Goal: Task Accomplishment & Management: Use online tool/utility

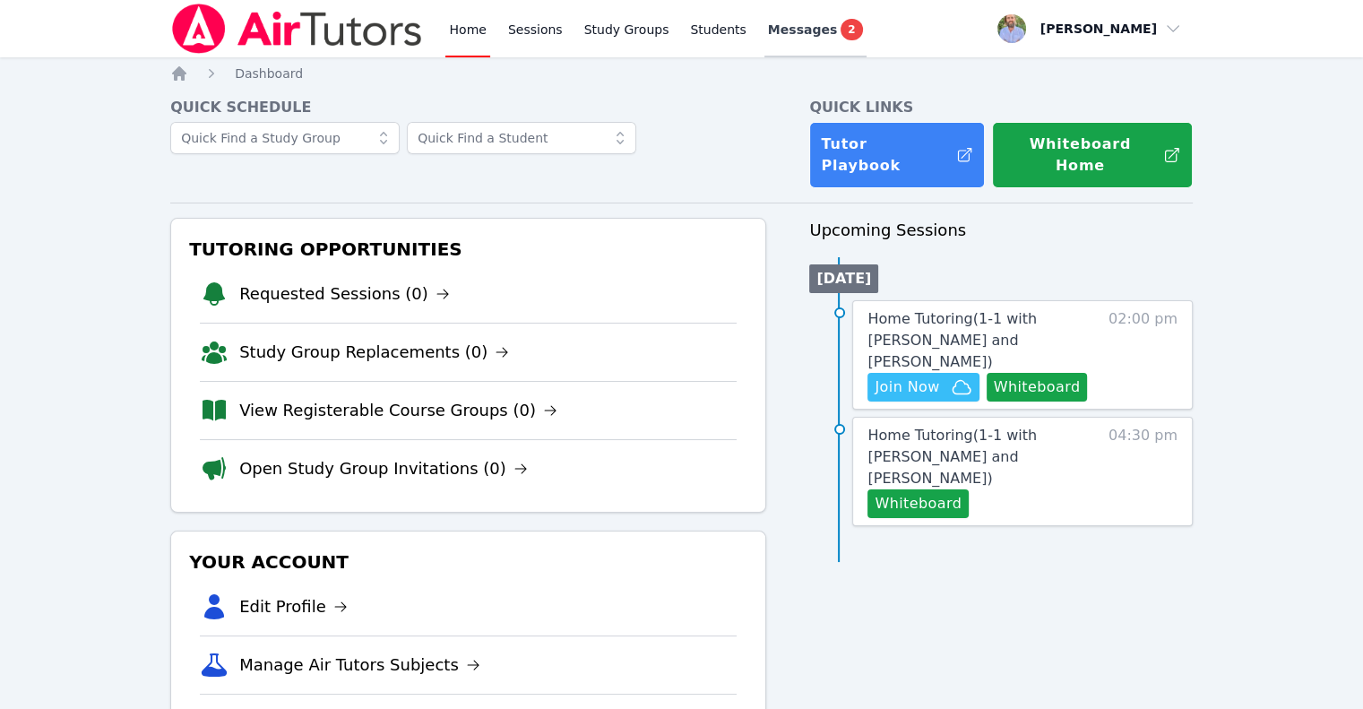
click at [796, 41] on link "Messages 2" at bounding box center [816, 28] width 102 height 57
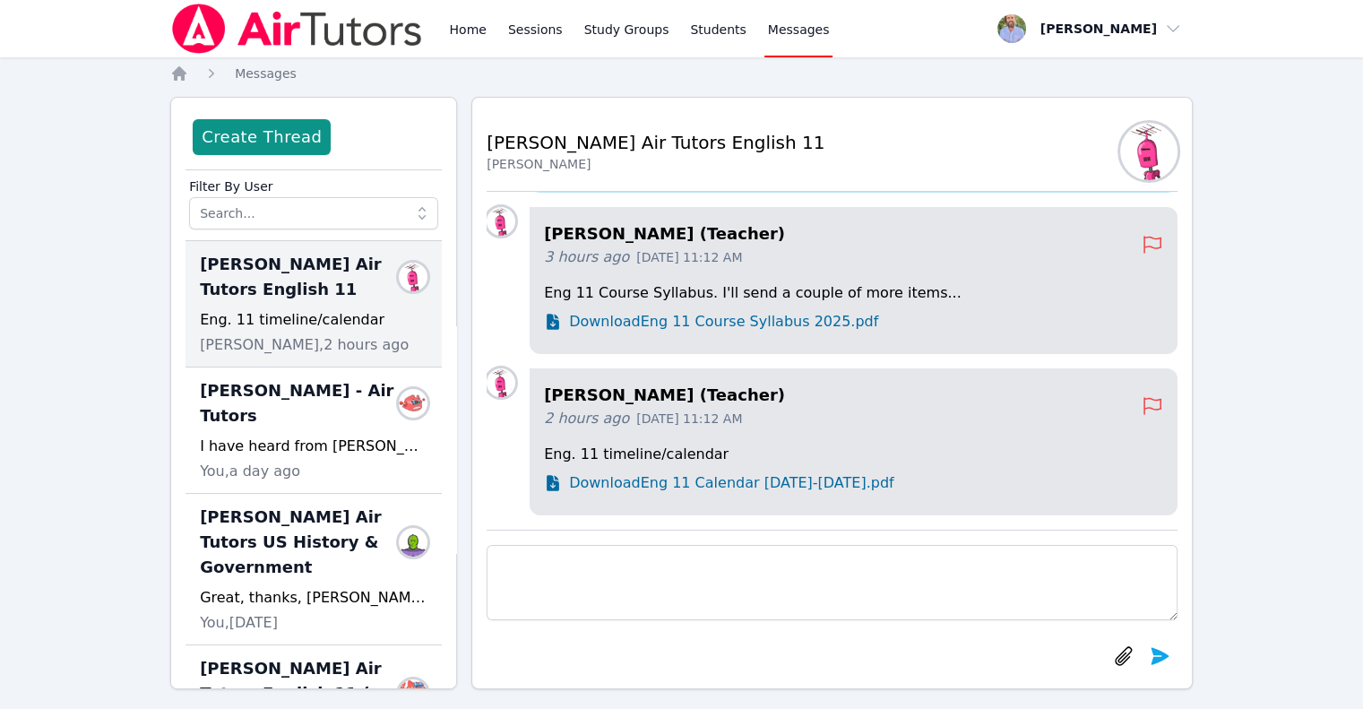
click at [252, 289] on span "Kameron Taylor Air Tutors English 11" at bounding box center [303, 277] width 206 height 50
click at [665, 329] on span "Download Eng 11 Course Syllabus 2025.pdf" at bounding box center [723, 322] width 309 height 22
click at [714, 480] on span "Download Eng 11 Calendar 2025-2026.pdf" at bounding box center [731, 483] width 325 height 22
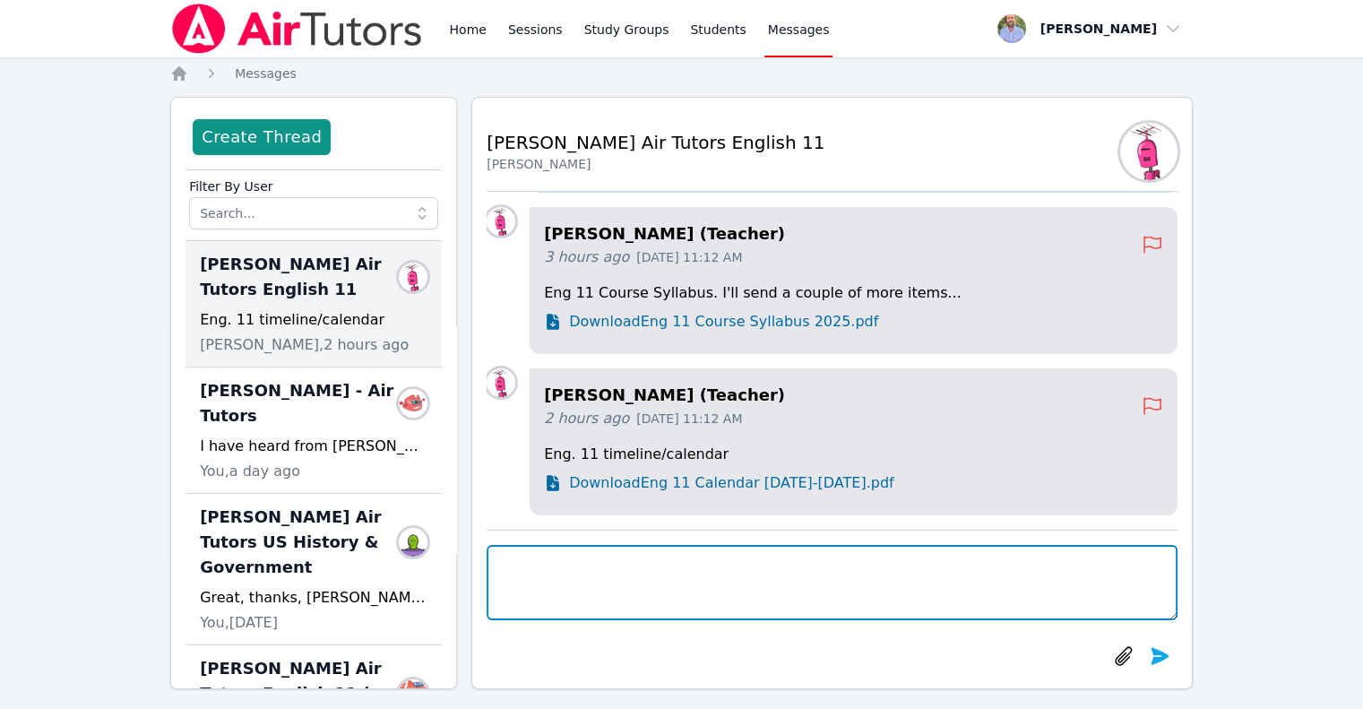
click at [660, 562] on textarea at bounding box center [832, 582] width 691 height 75
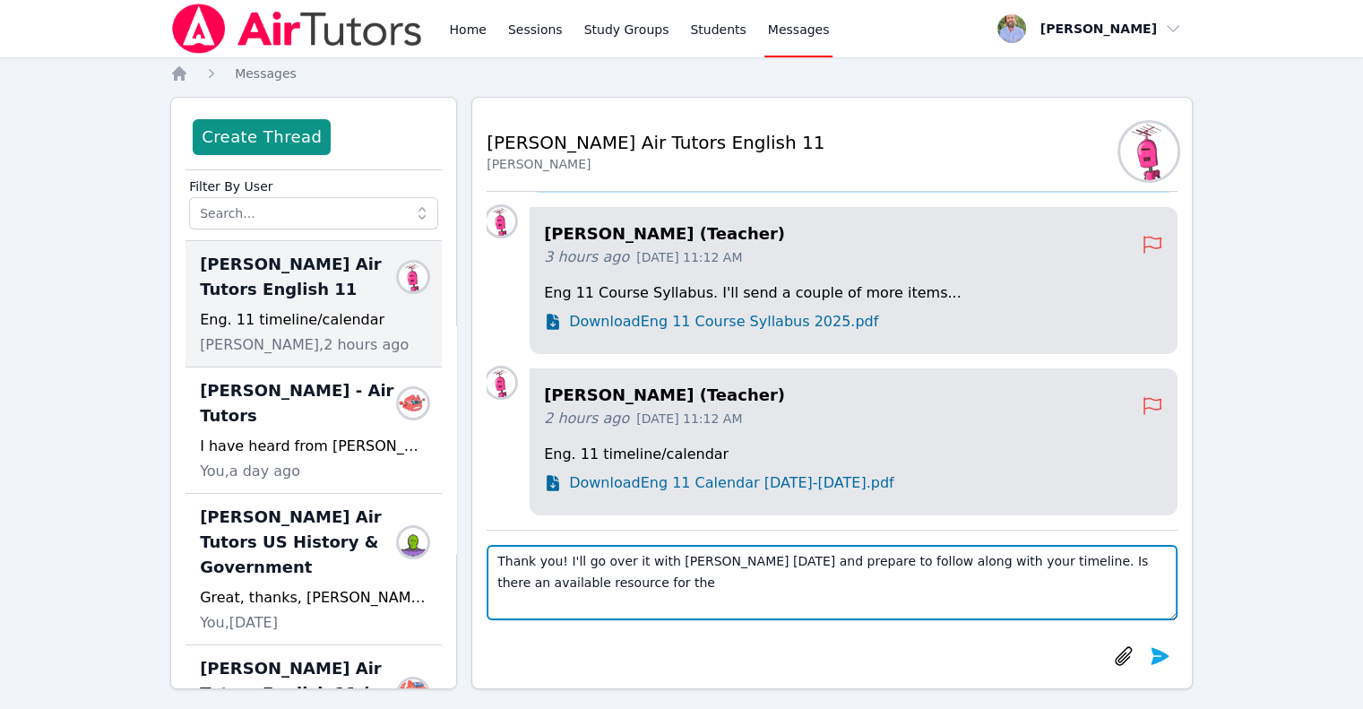
drag, startPoint x: 913, startPoint y: 596, endPoint x: 1014, endPoint y: 548, distance: 112.3
click at [1014, 548] on textarea "Thank you! I'll go over it with Kameron today and prepare to follow along with …" at bounding box center [832, 582] width 691 height 75
click at [1025, 575] on textarea "Thank you! I'll go over it with Kameron today and prepare to follow along with …" at bounding box center [832, 582] width 691 height 75
click at [1029, 559] on textarea "Thank you! I'll go over it with Kameron today and prepare to follow along with …" at bounding box center [832, 582] width 691 height 75
click at [493, 591] on textarea "Thank you! I'll go over it with Kameron today and prepare to follow along with …" at bounding box center [832, 582] width 691 height 75
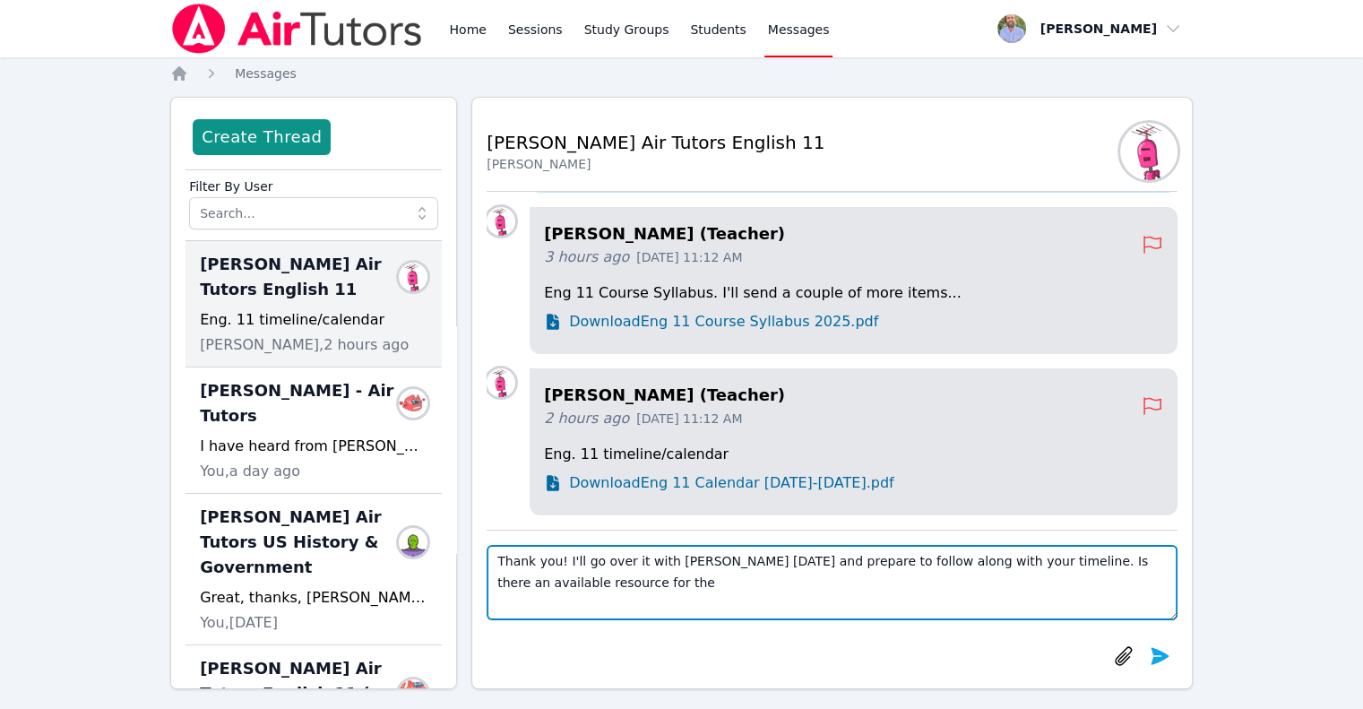
click at [598, 584] on textarea "Thank you! I'll go over it with Kameron today and prepare to follow along with …" at bounding box center [832, 582] width 691 height 75
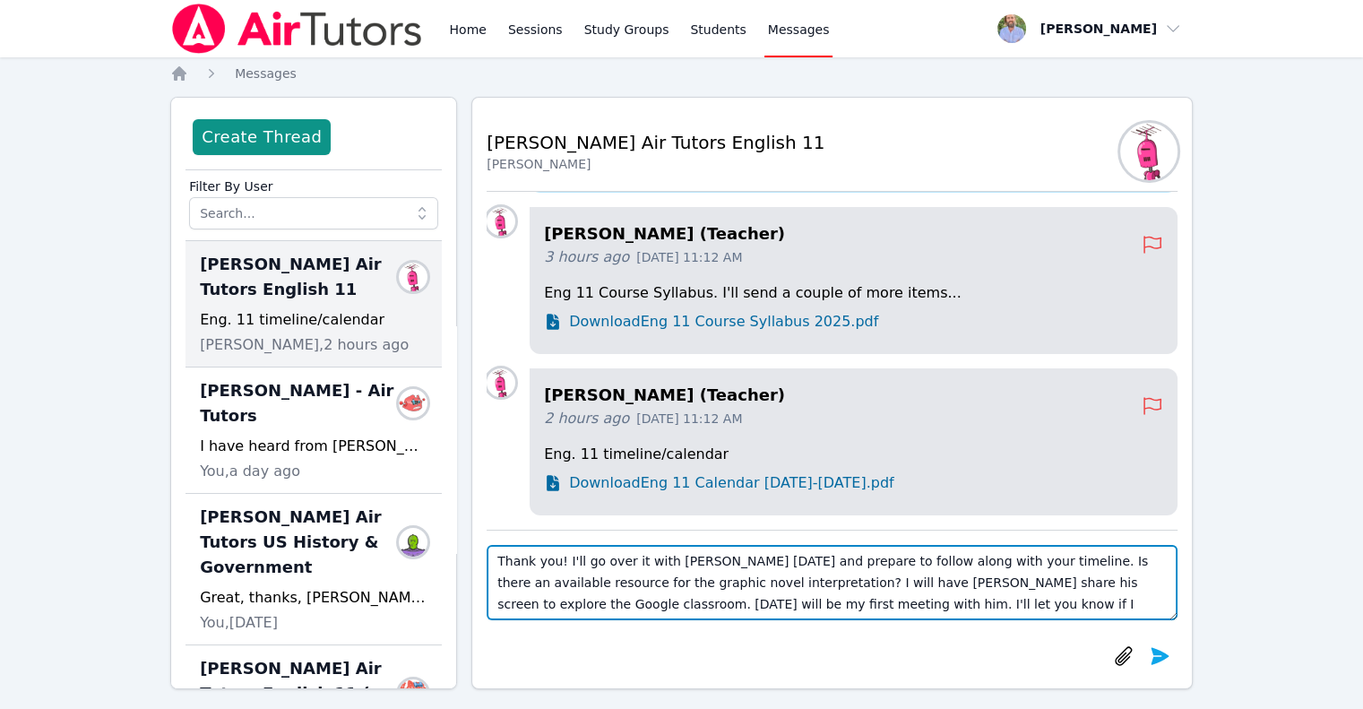
click at [986, 607] on textarea "Thank you! I'll go over it with Kameron today and prepare to follow along with …" at bounding box center [832, 582] width 691 height 75
type textarea "Thank you! I'll go over it with Kameron today and prepare to follow along with …"
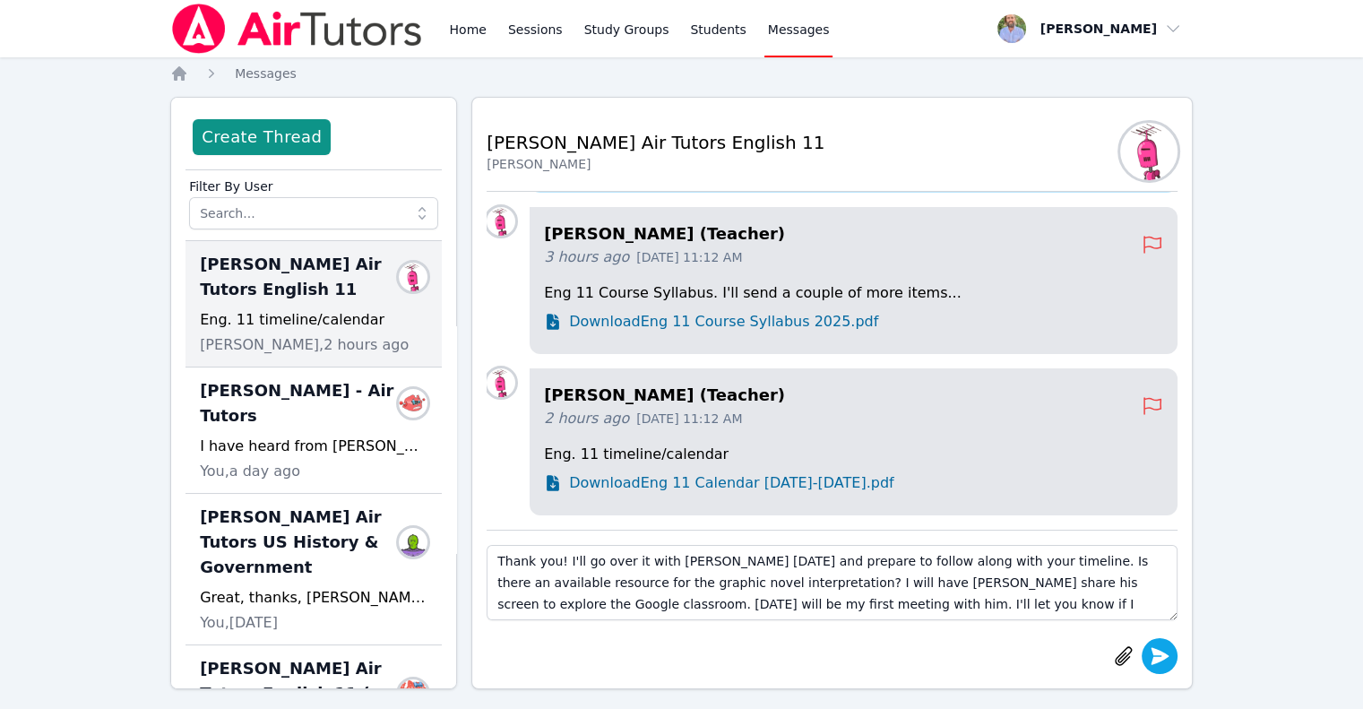
click at [1147, 659] on button "submit" at bounding box center [1160, 656] width 36 height 36
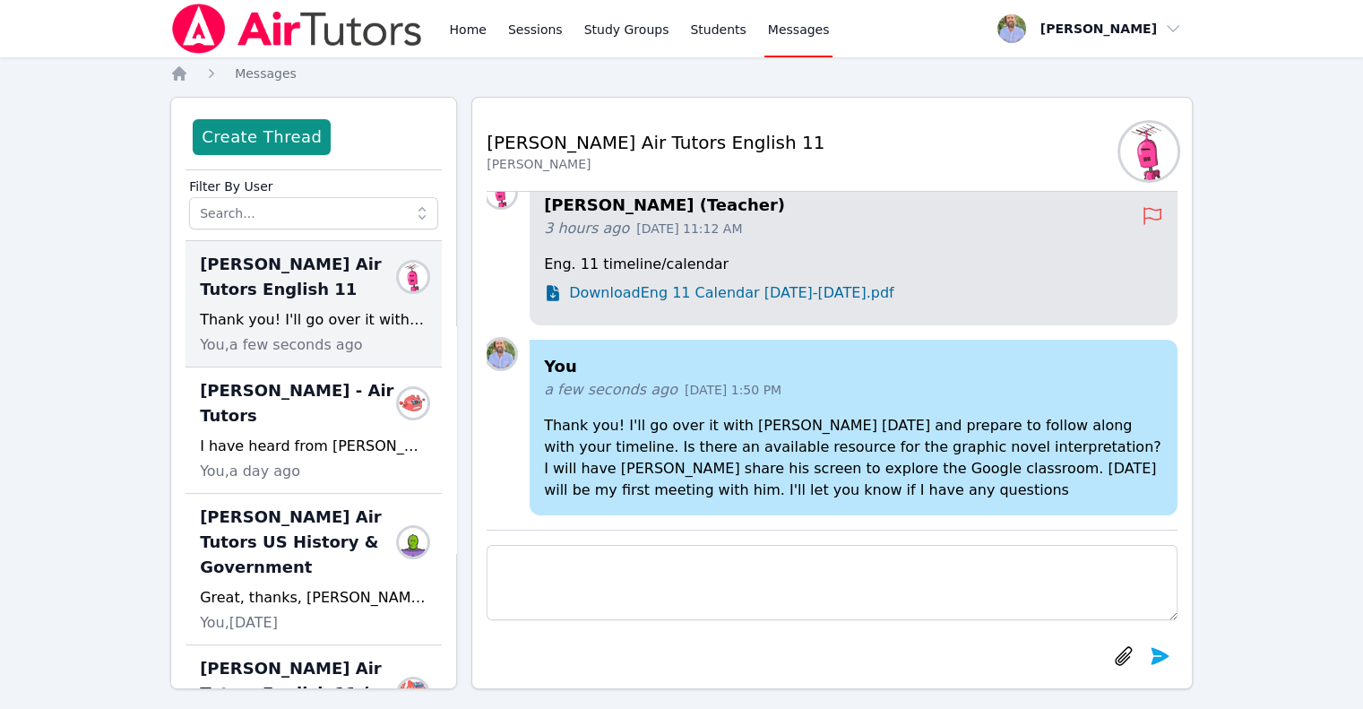
click at [257, 39] on img at bounding box center [297, 29] width 254 height 50
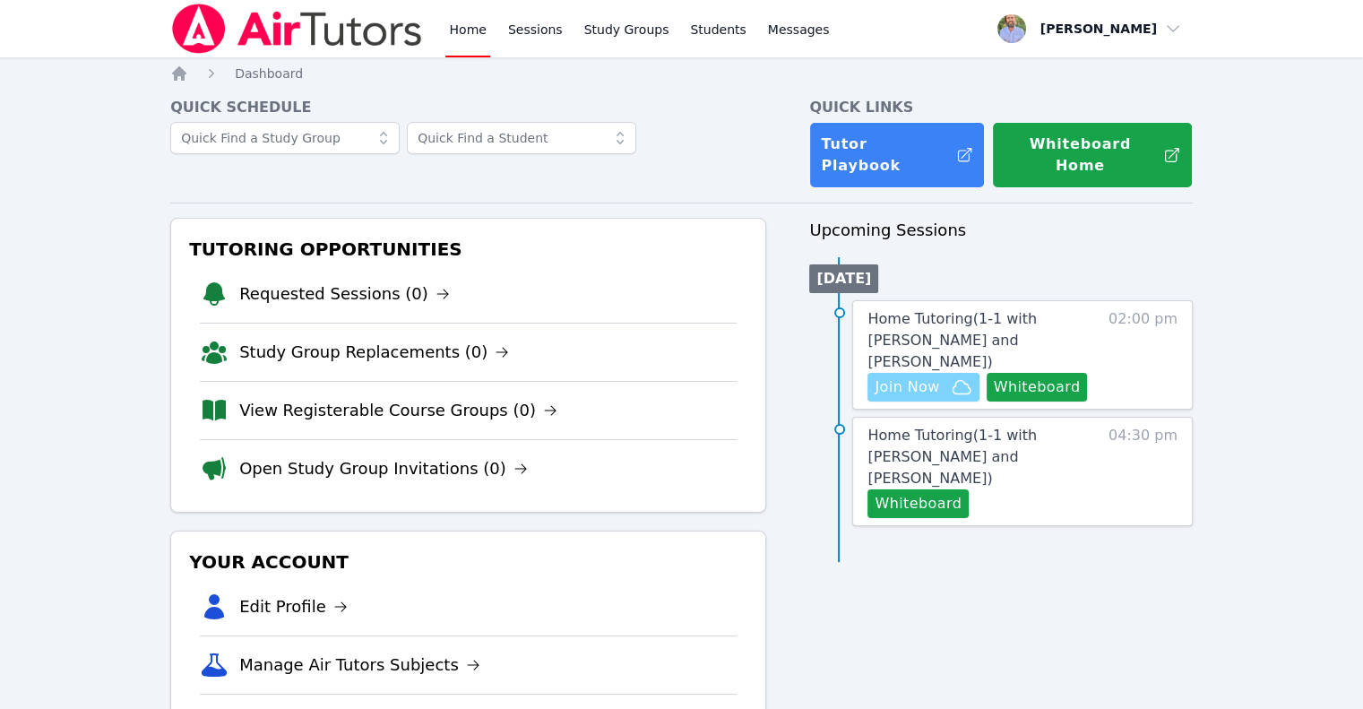
click at [925, 376] on span "Join Now" at bounding box center [907, 387] width 65 height 22
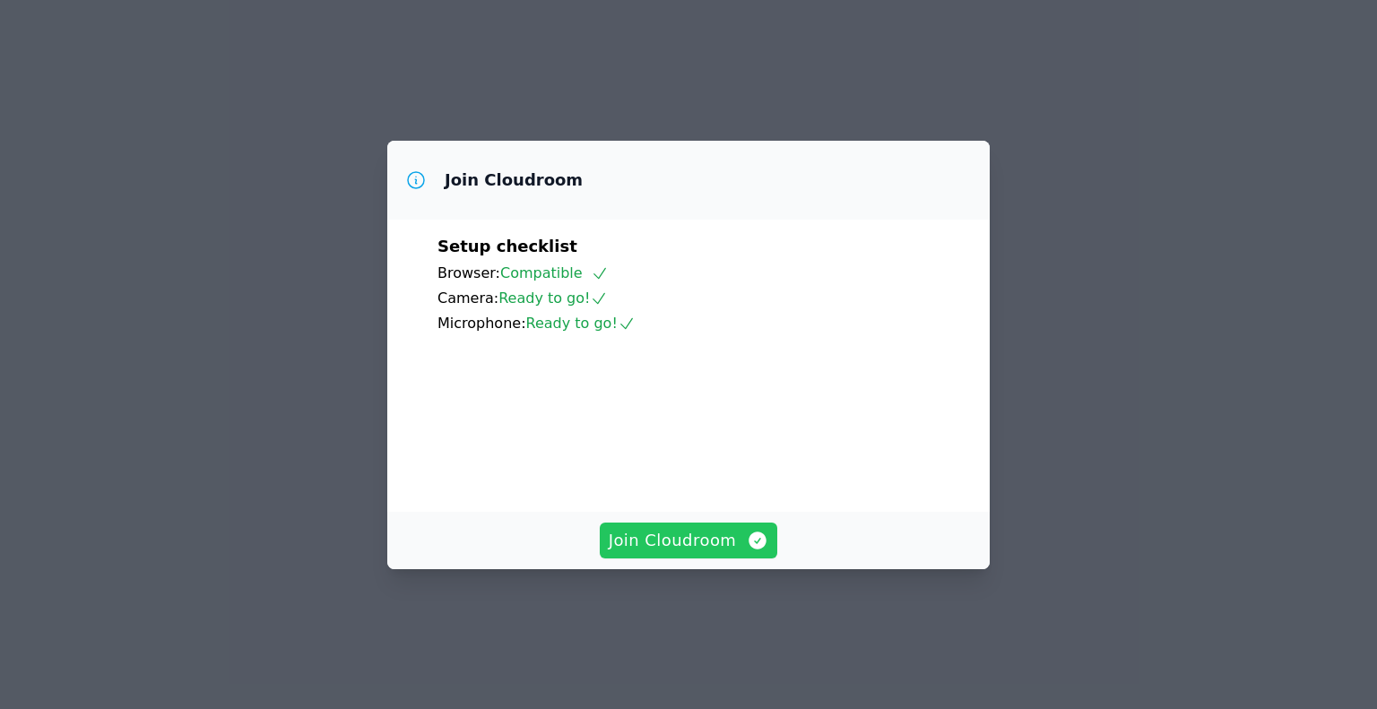
click at [671, 558] on button "Join Cloudroom" at bounding box center [689, 541] width 178 height 36
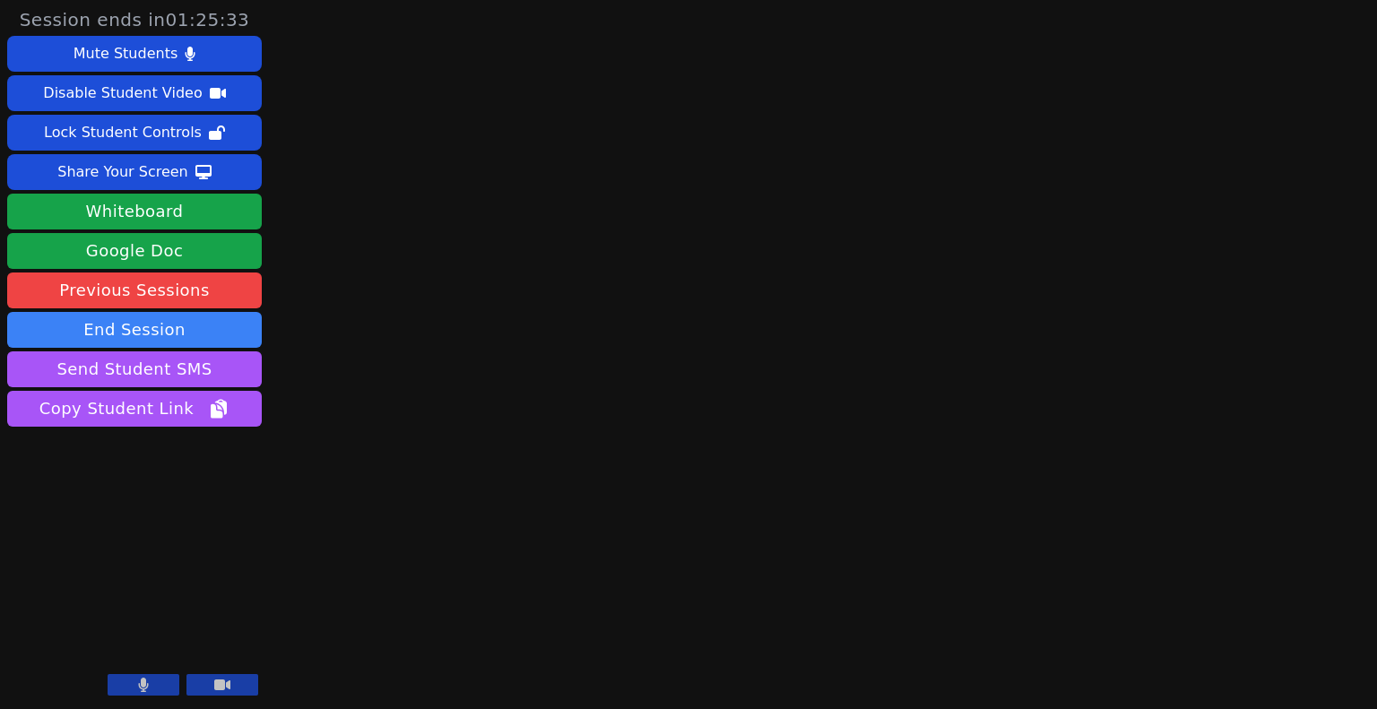
click at [161, 688] on button at bounding box center [144, 685] width 72 height 22
click at [147, 680] on icon at bounding box center [143, 685] width 18 height 14
click at [237, 683] on button at bounding box center [222, 685] width 72 height 22
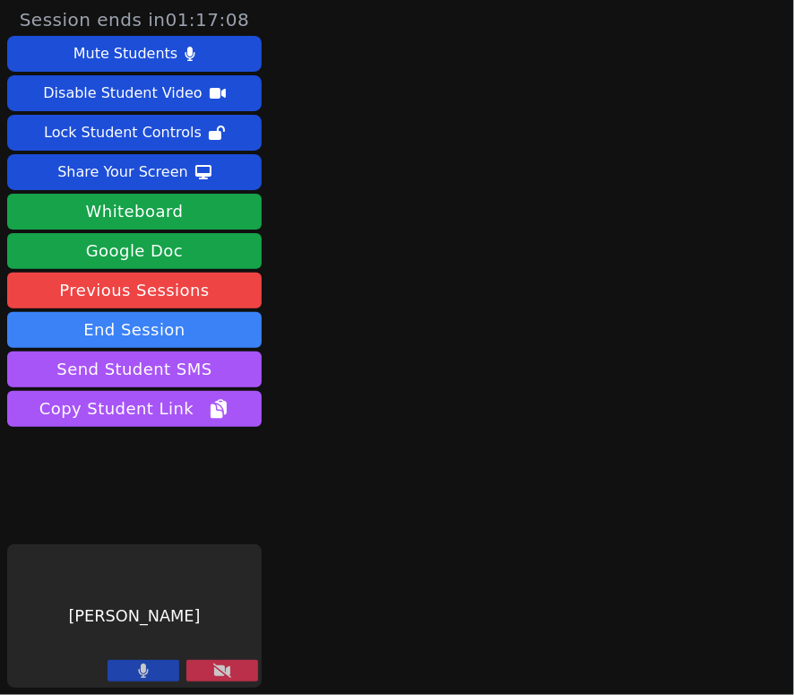
click at [151, 678] on button at bounding box center [144, 671] width 72 height 22
click at [151, 678] on icon at bounding box center [143, 670] width 18 height 14
click at [215, 677] on icon at bounding box center [222, 670] width 18 height 14
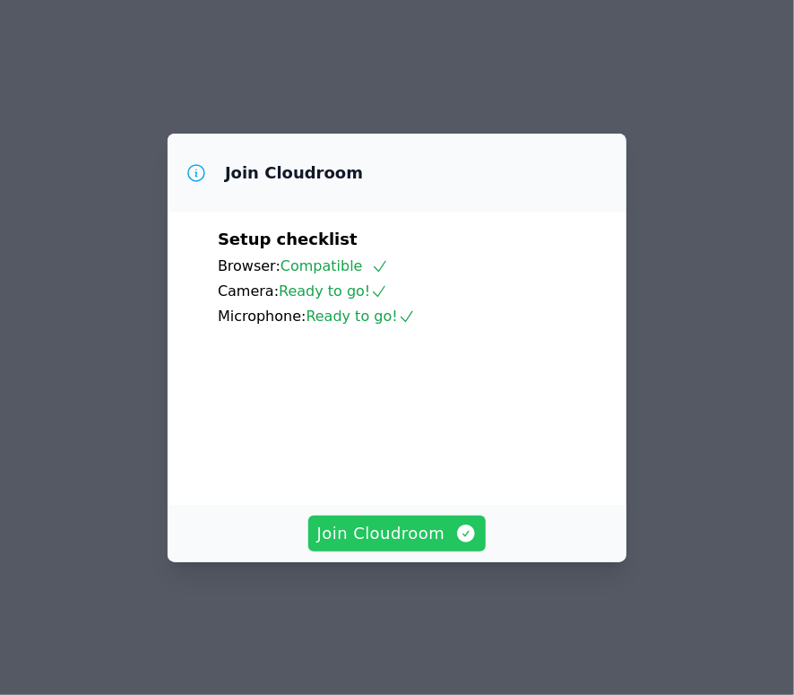
click at [384, 546] on span "Join Cloudroom" at bounding box center [397, 533] width 160 height 25
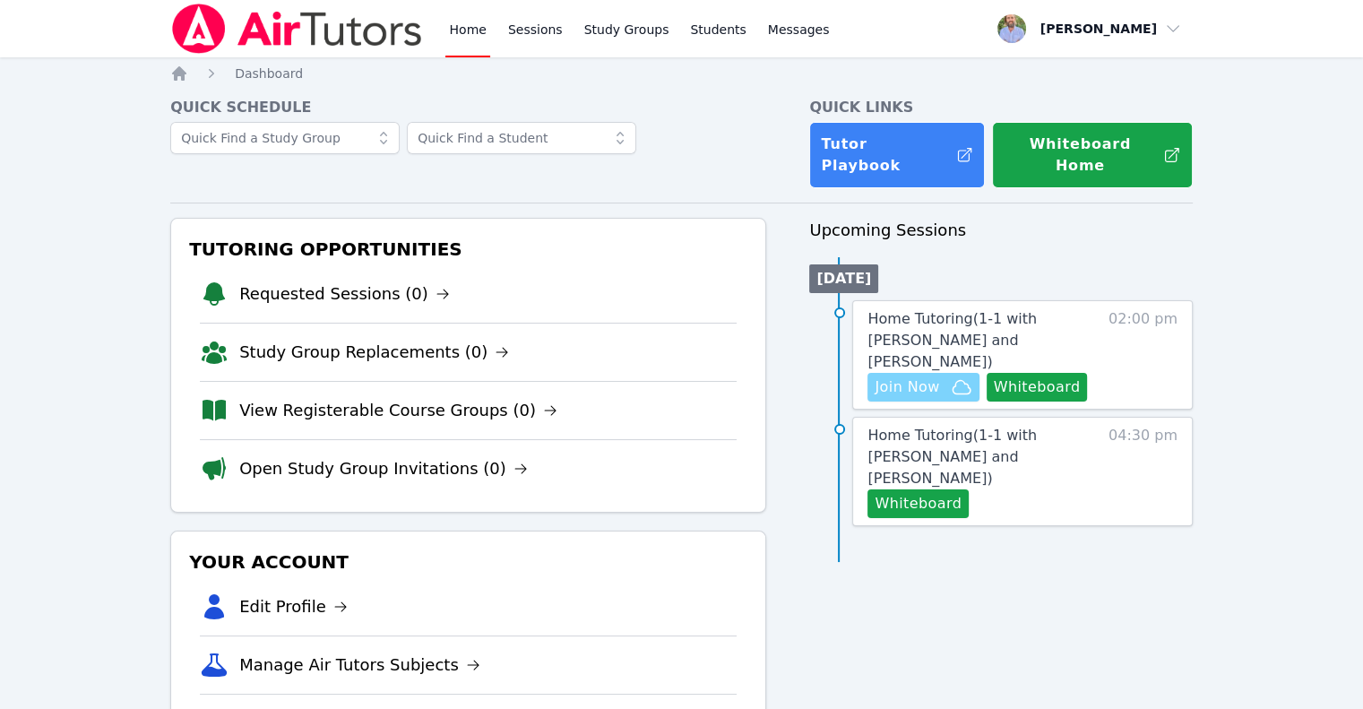
click at [921, 376] on span "Join Now" at bounding box center [907, 387] width 65 height 22
click at [947, 376] on span "Join Now" at bounding box center [923, 387] width 97 height 22
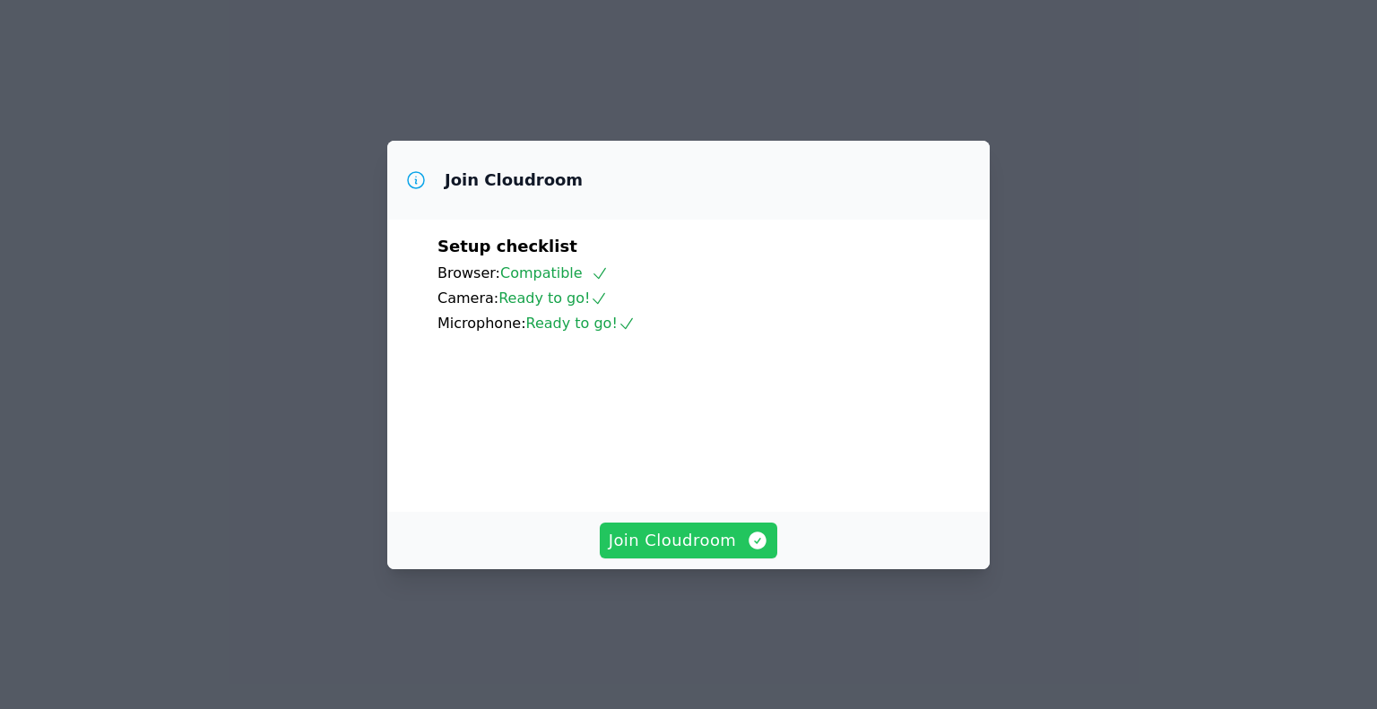
click at [652, 553] on span "Join Cloudroom" at bounding box center [689, 540] width 160 height 25
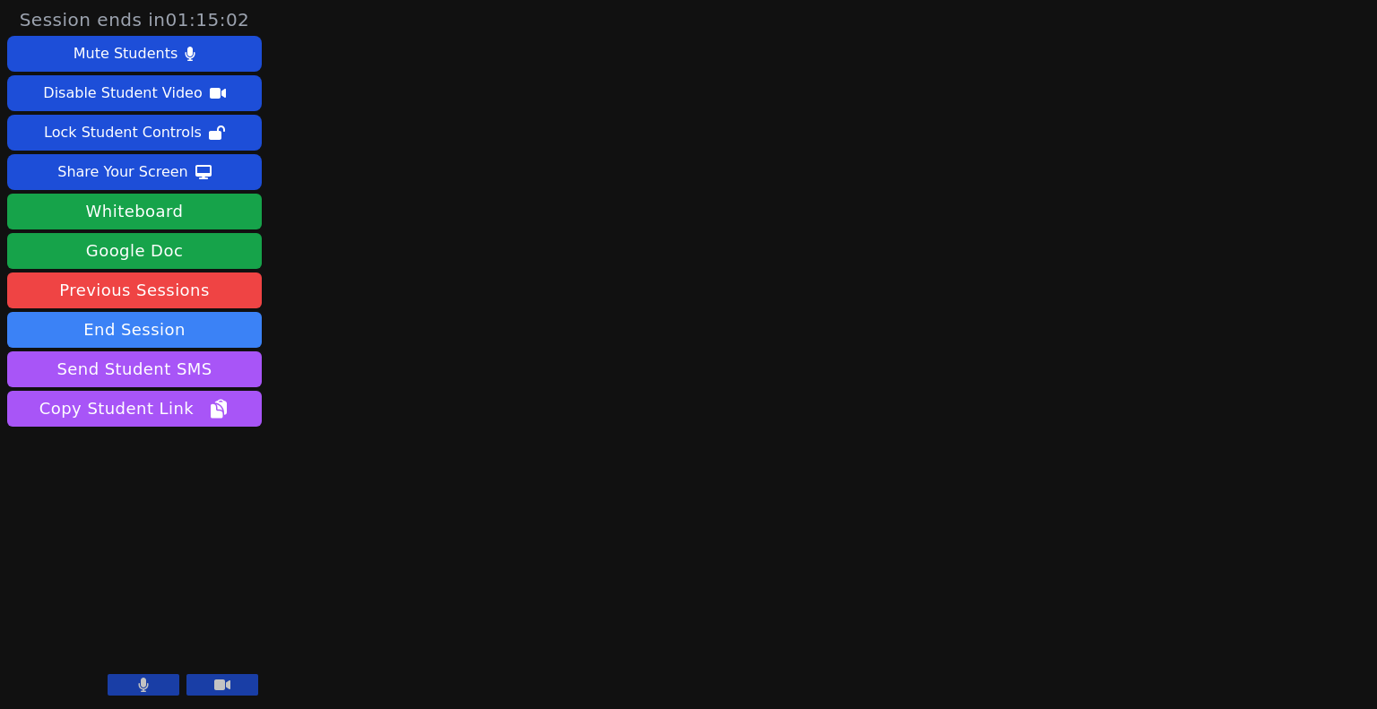
click at [224, 690] on icon at bounding box center [222, 684] width 16 height 11
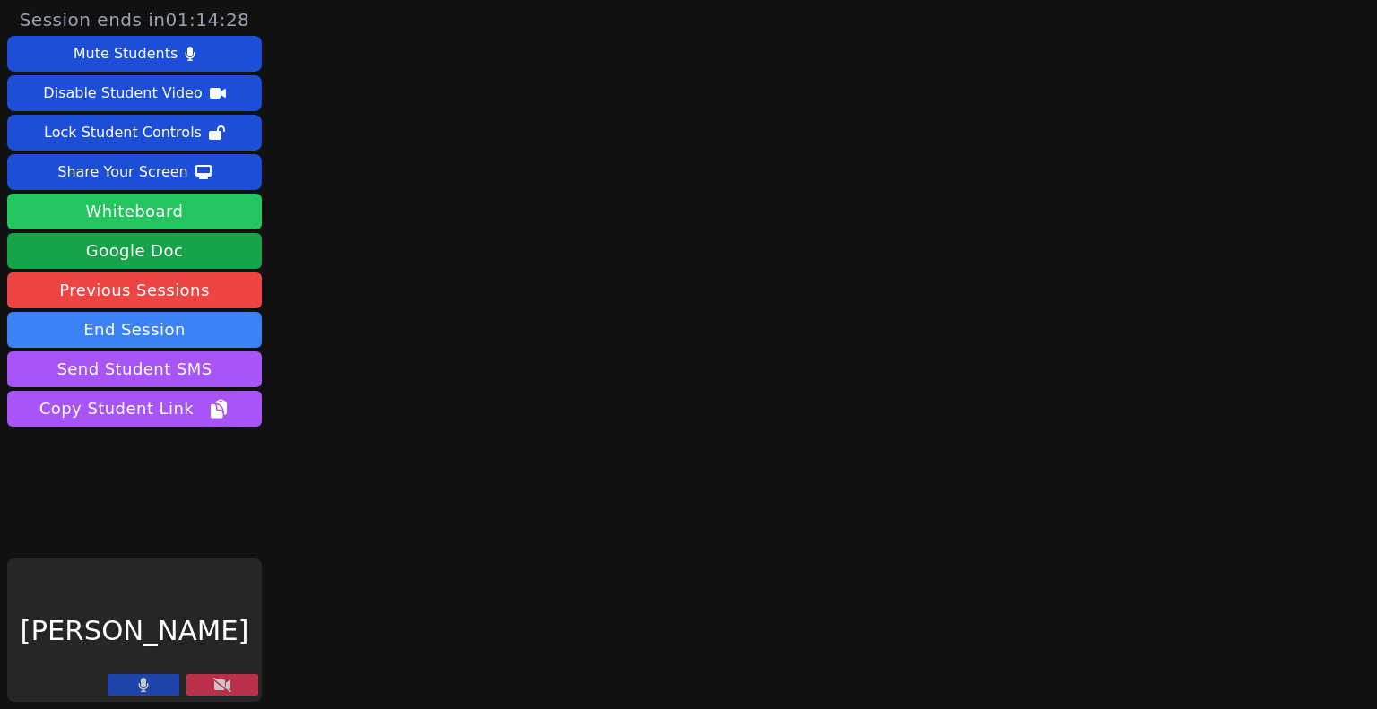
click at [140, 214] on button "Whiteboard" at bounding box center [134, 212] width 255 height 36
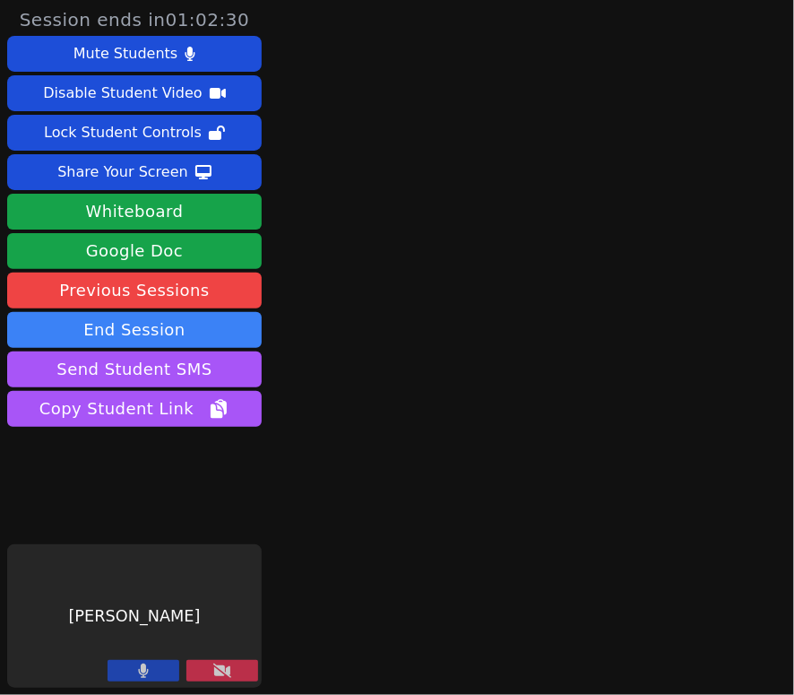
click at [474, 301] on main at bounding box center [519, 347] width 183 height 695
click at [428, 241] on main at bounding box center [519, 347] width 183 height 695
click at [367, 536] on div "Session ends in 00:53:58 Mute Students Disable Student Video Lock Student Contr…" at bounding box center [397, 347] width 794 height 695
click at [337, 236] on div "Session ends in 00:52:18 Mute Students Disable Student Video Lock Student Contr…" at bounding box center [397, 347] width 794 height 695
click at [312, 196] on div "Session ends in 00:52:14 Mute Students Disable Student Video Lock Student Contr…" at bounding box center [397, 347] width 794 height 695
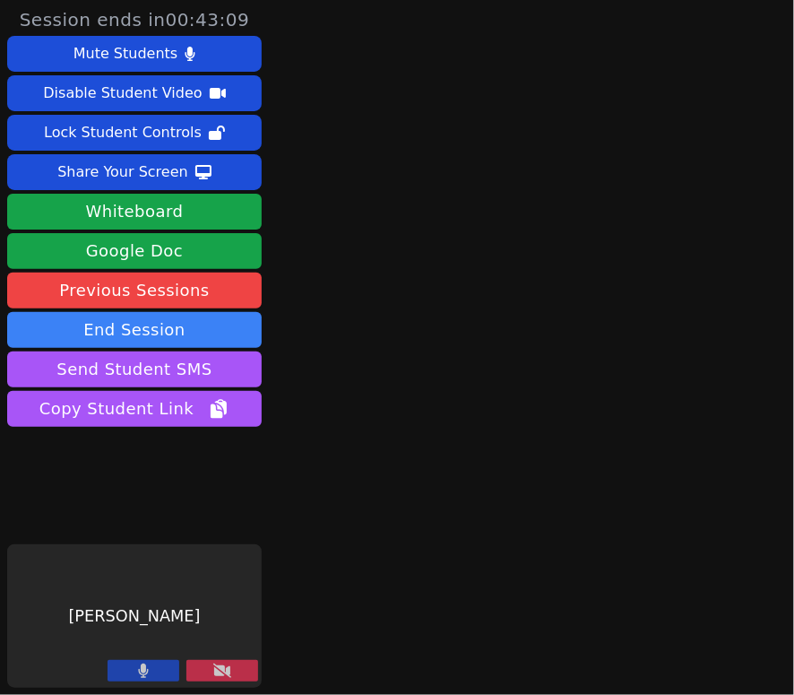
click at [197, 668] on button at bounding box center [222, 671] width 72 height 22
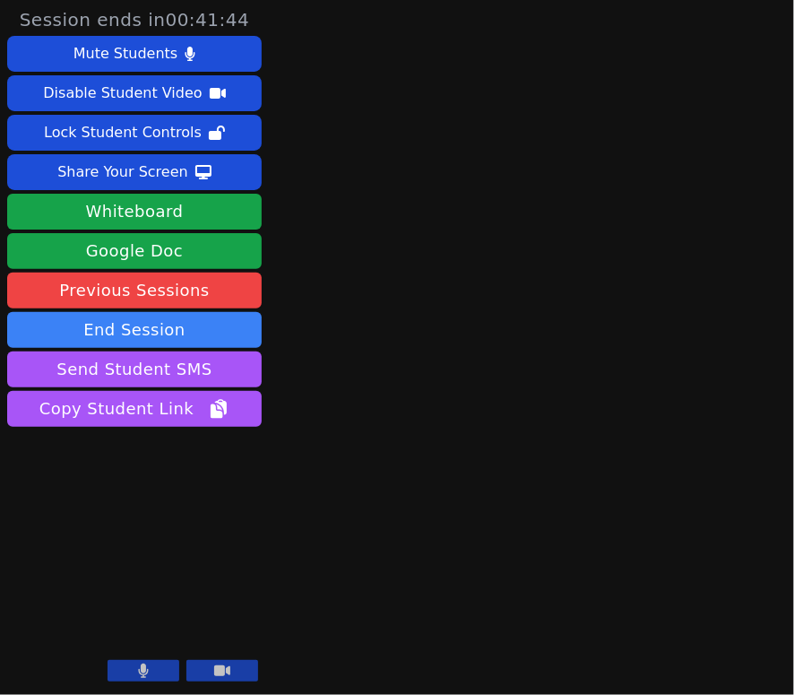
click at [218, 667] on icon at bounding box center [222, 670] width 16 height 11
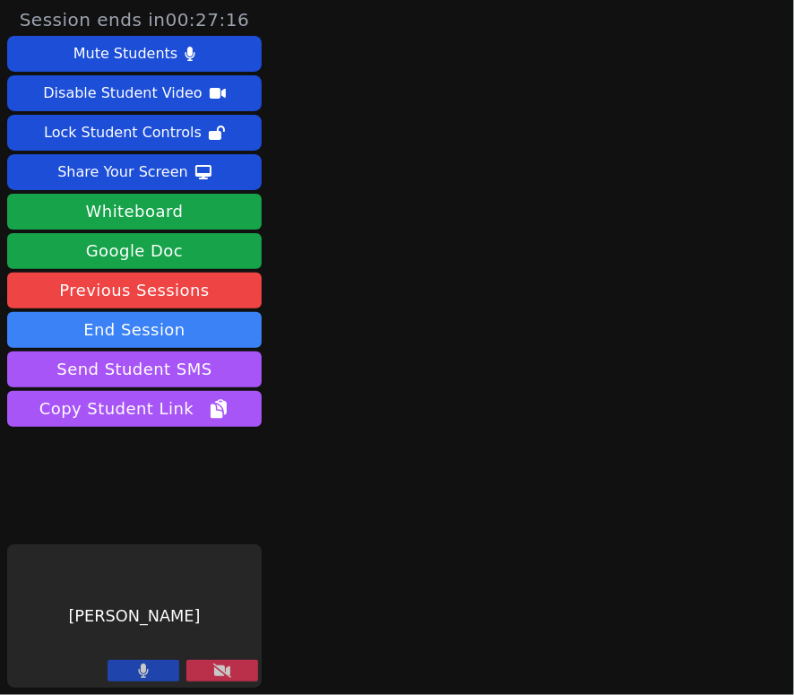
click at [448, 236] on main at bounding box center [519, 347] width 183 height 695
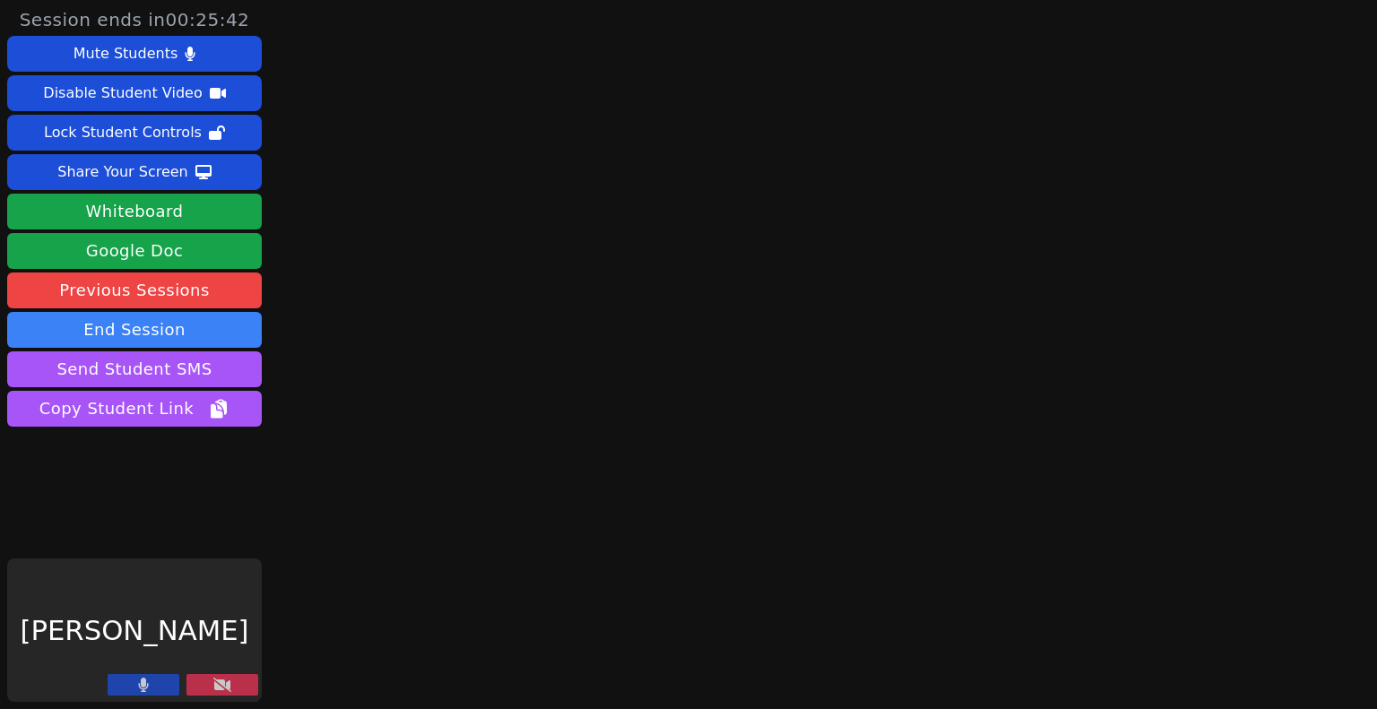
click at [289, 533] on div "Session ends in 00:25:42 Mute Students Disable Student Video Lock Student Contr…" at bounding box center [688, 354] width 1377 height 709
click at [165, 326] on button "End Session" at bounding box center [134, 330] width 255 height 36
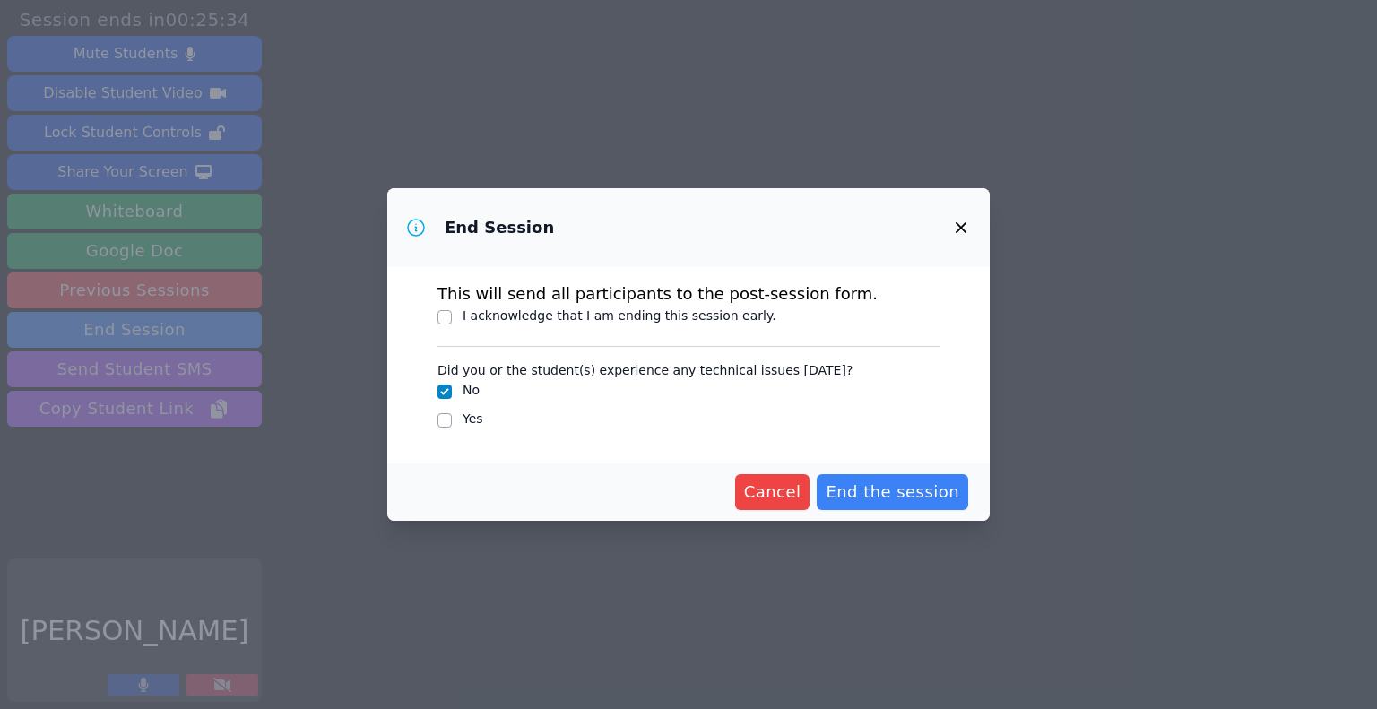
click at [456, 322] on div "I acknowledge that I am ending this session early." at bounding box center [688, 318] width 502 height 22
click at [436, 312] on div "This will send all participants to the post-session form. I acknowledge that I …" at bounding box center [688, 365] width 602 height 196
click at [440, 315] on input "I acknowledge that I am ending this session early." at bounding box center [444, 317] width 14 height 14
checkbox input "true"
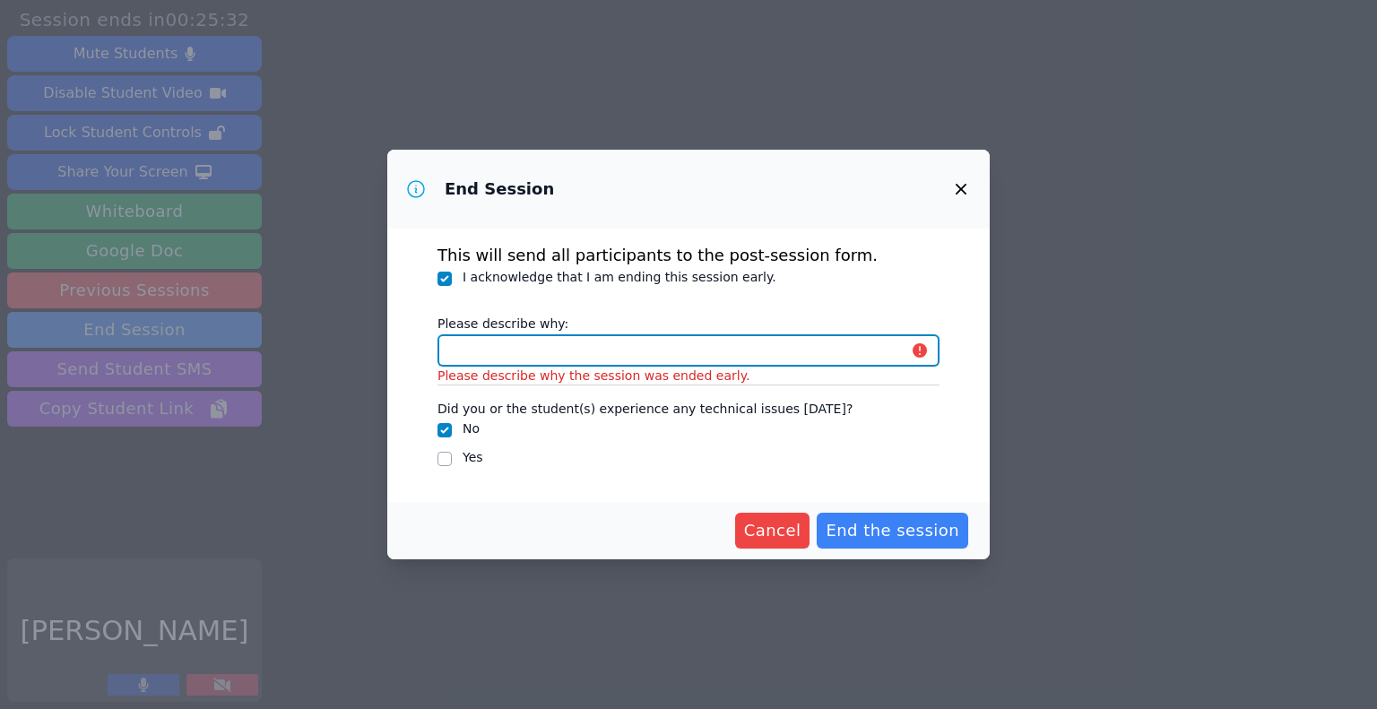
click at [591, 360] on input "Please describe why:" at bounding box center [688, 350] width 502 height 32
type input "No show"
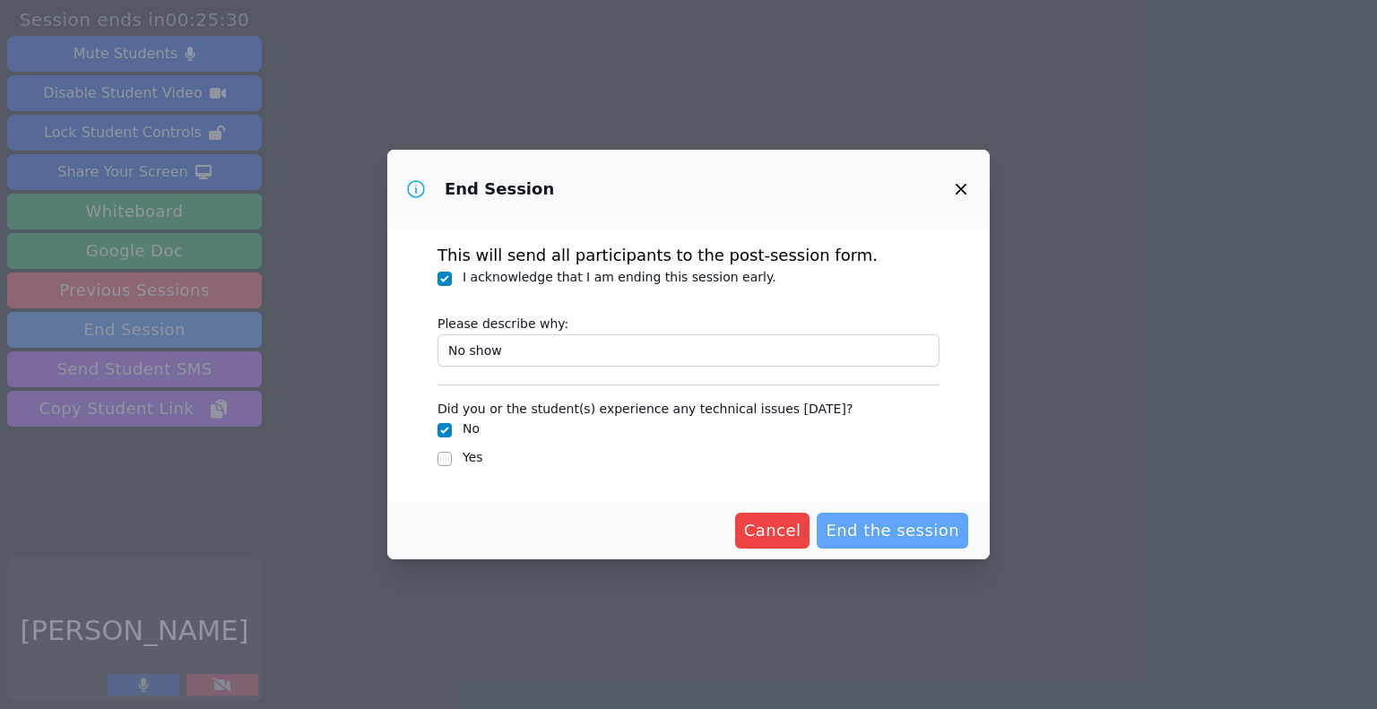
click at [925, 521] on span "End the session" at bounding box center [893, 530] width 134 height 25
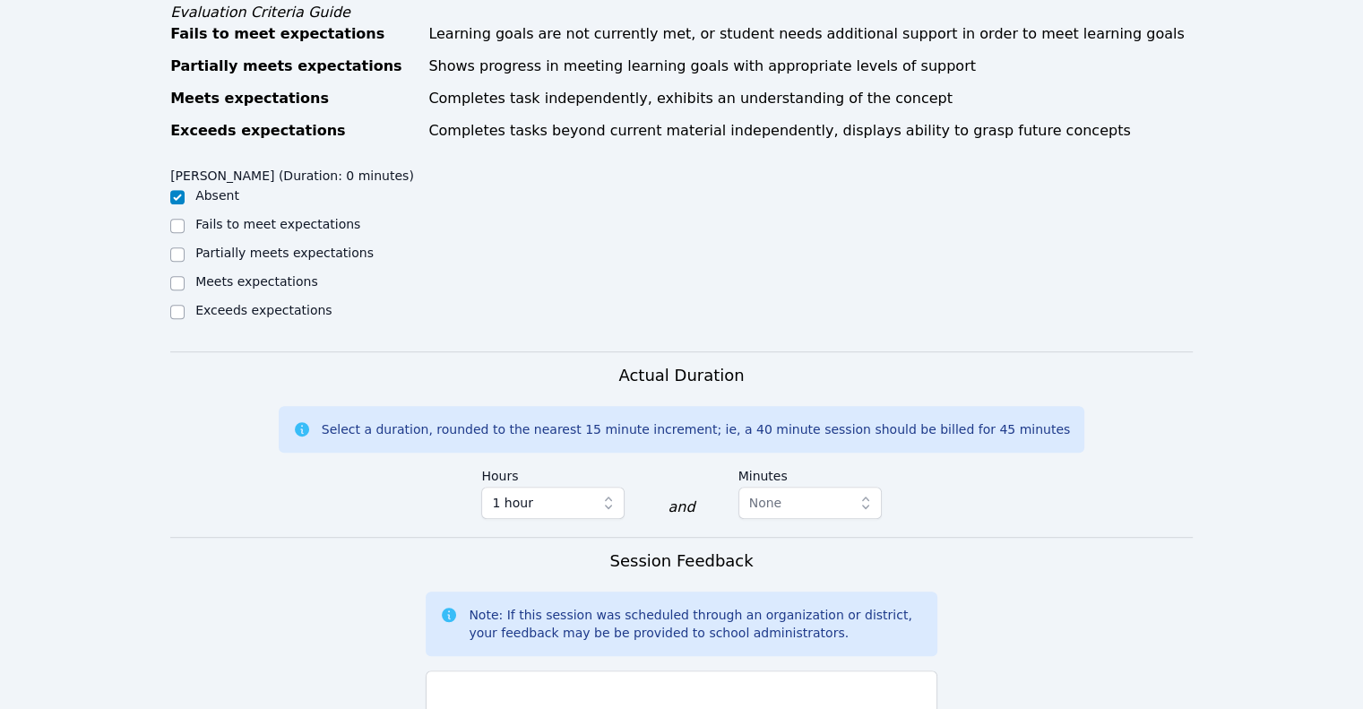
scroll to position [1165, 0]
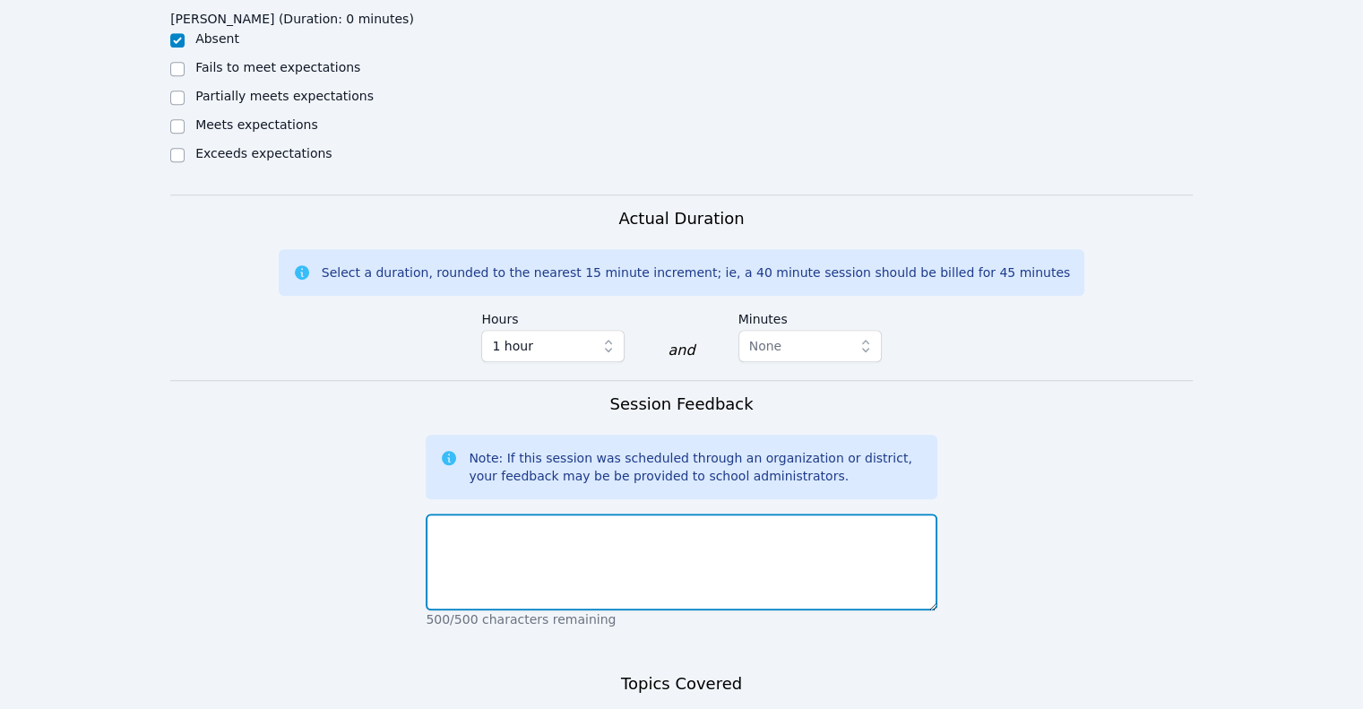
click at [636, 514] on textarea at bounding box center [681, 562] width 511 height 97
type textarea "M"
type textarea "Kameron was unable to sign in to the Cloudroom."
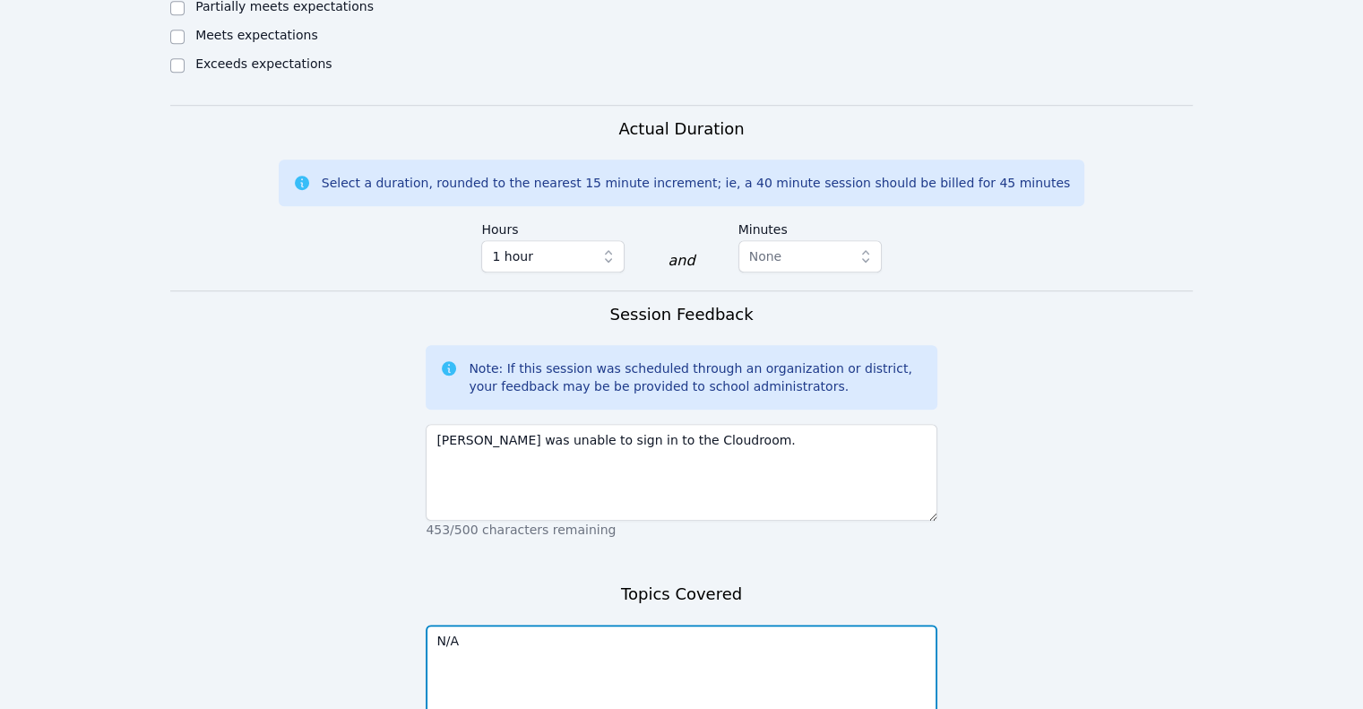
scroll to position [1353, 0]
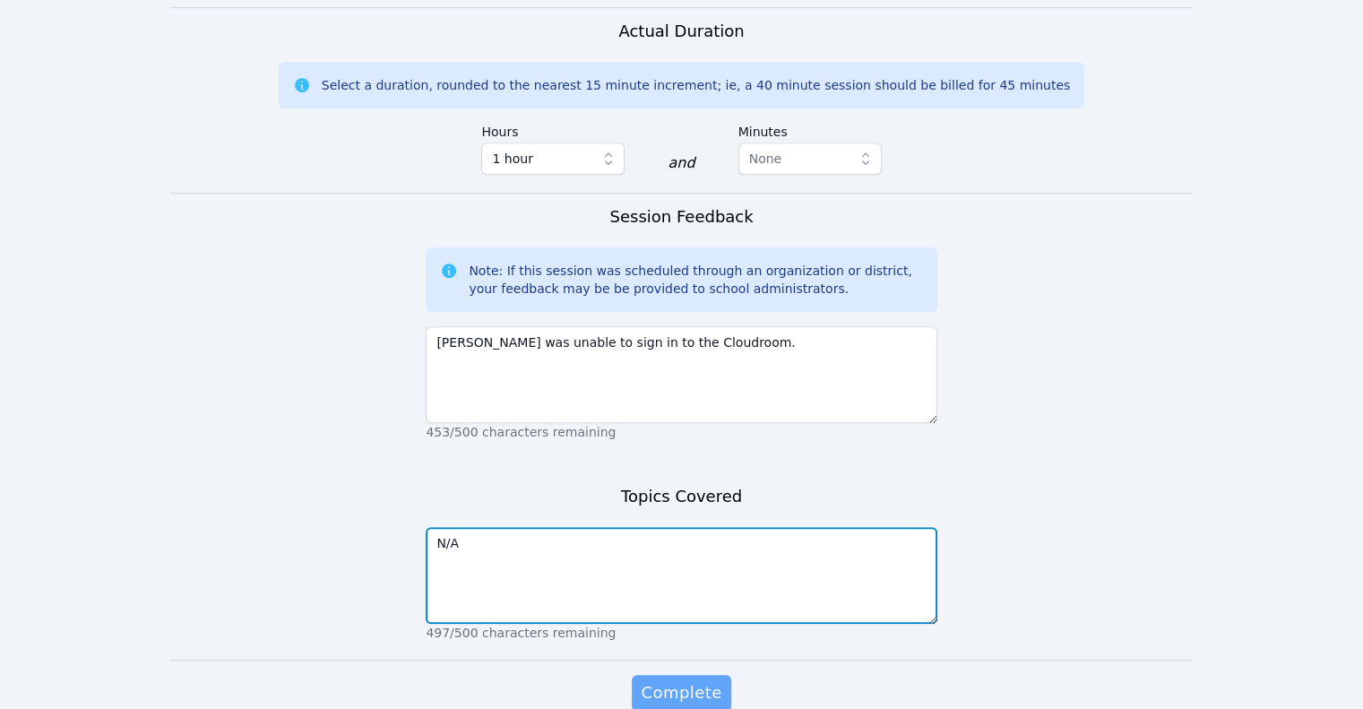
type textarea "N/A"
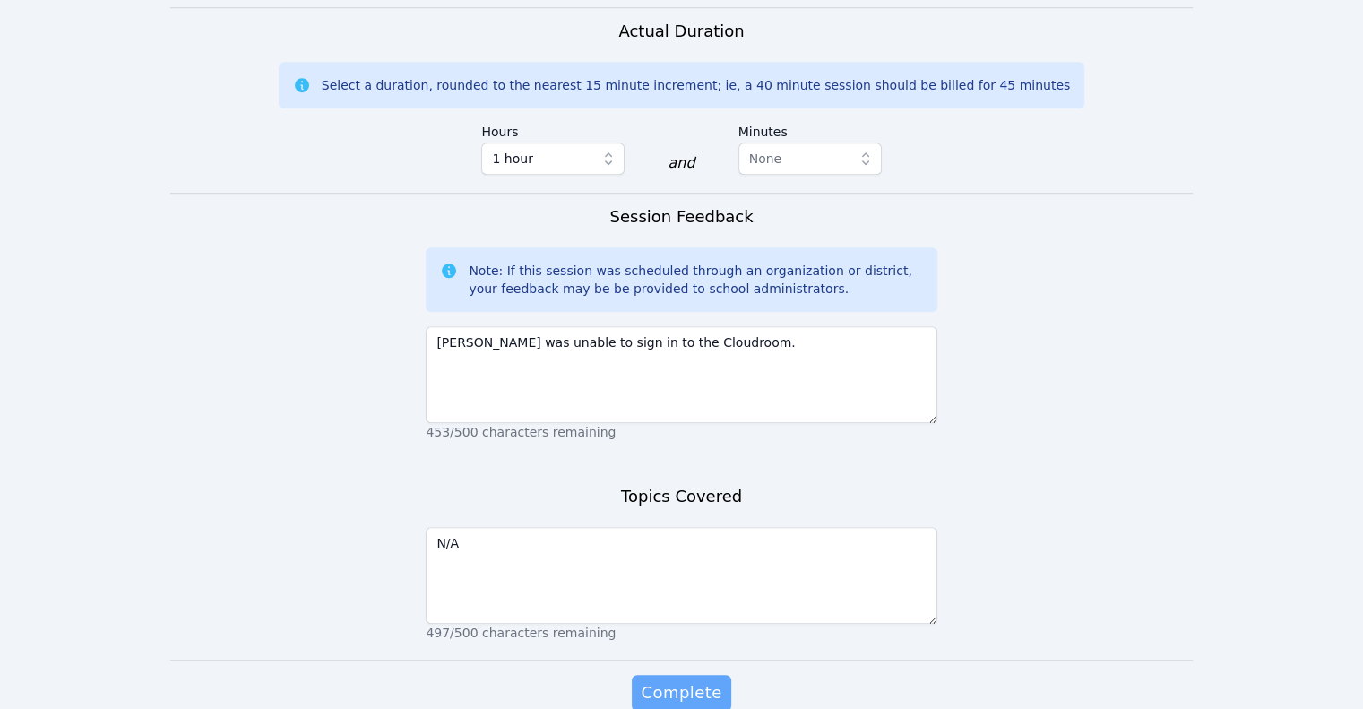
click at [692, 680] on span "Complete" at bounding box center [681, 692] width 81 height 25
